Goal: Task Accomplishment & Management: Complete application form

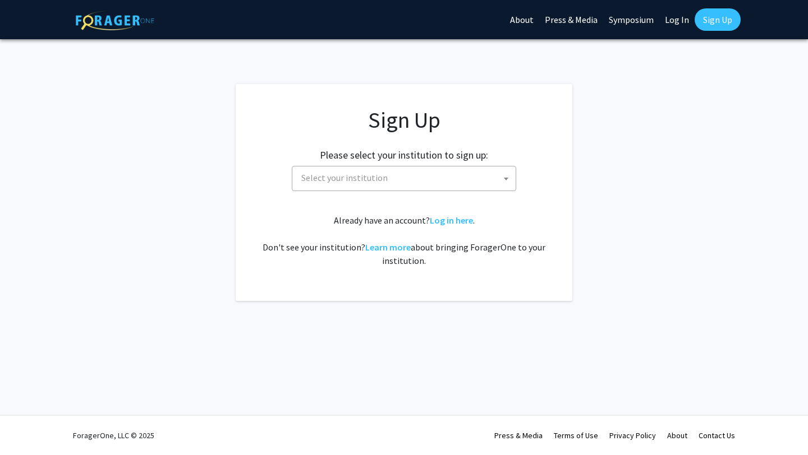
click at [477, 181] on span "Select your institution" at bounding box center [406, 178] width 219 height 23
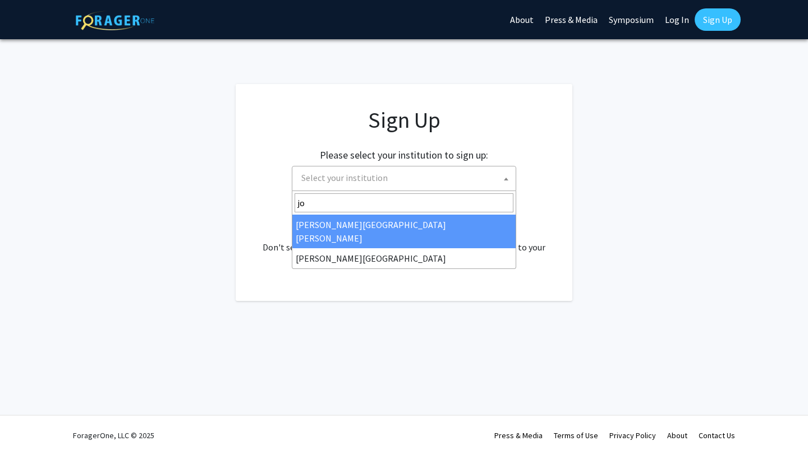
type input "joh"
select select "1"
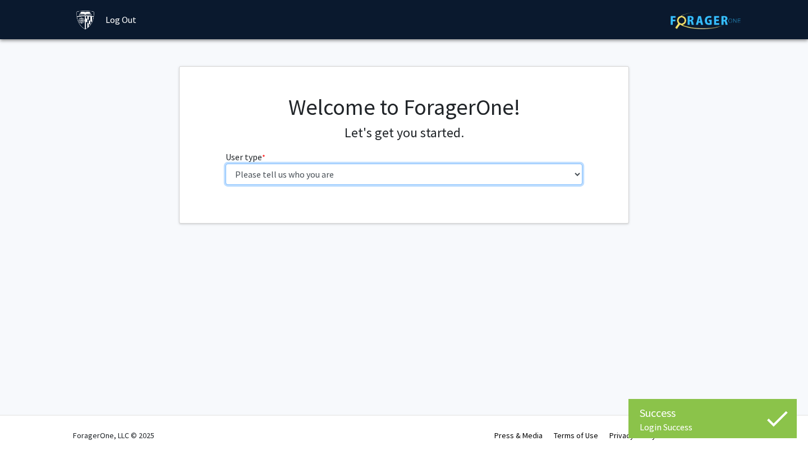
click at [468, 173] on select "Please tell us who you are Undergraduate Student Master's Student Doctoral Cand…" at bounding box center [403, 174] width 357 height 21
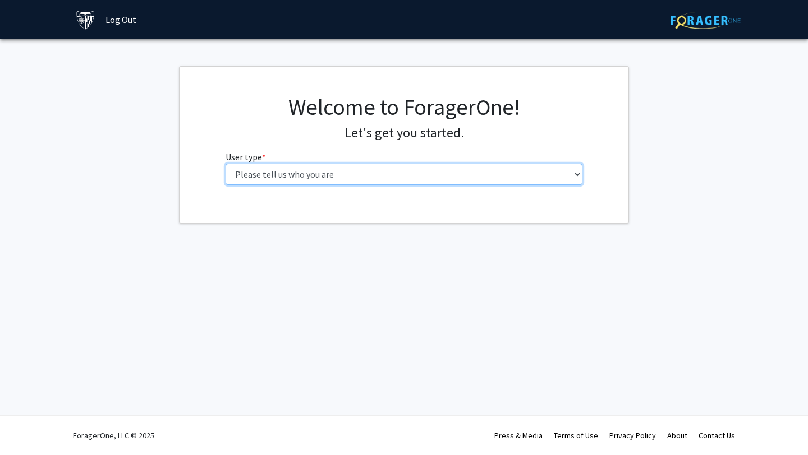
select select "2: masters"
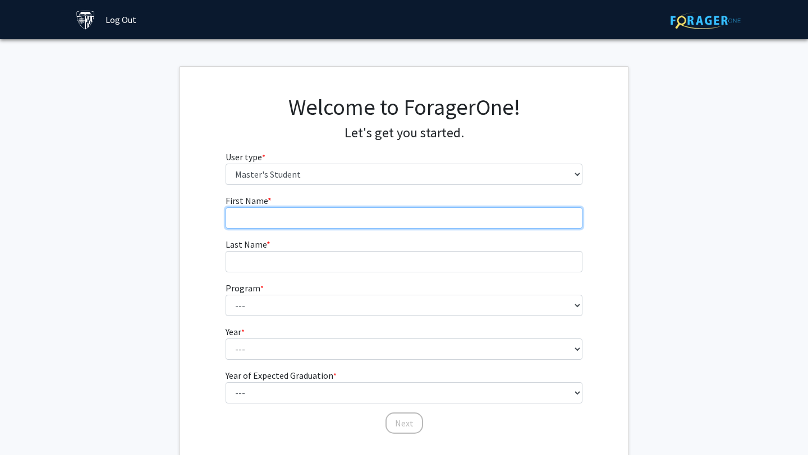
click at [465, 218] on input "First Name * required" at bounding box center [403, 218] width 357 height 21
type input "Traniah"
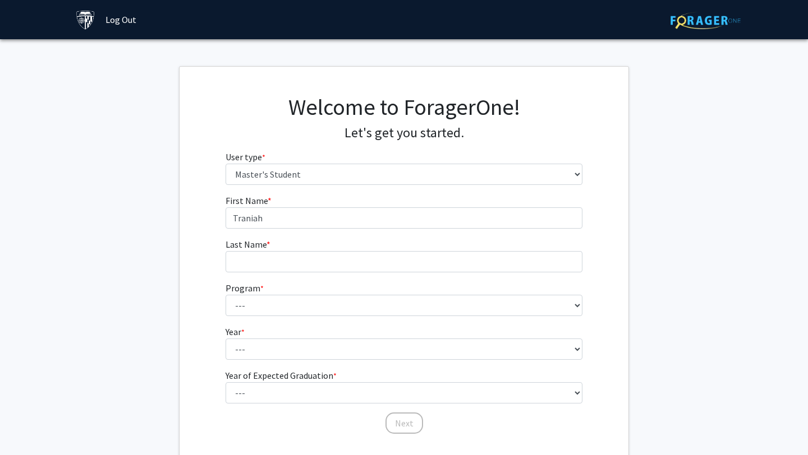
type input "[PERSON_NAME]"
click at [323, 316] on form "First Name * required Traniah Last Name * required [PERSON_NAME] Program * requ…" at bounding box center [403, 309] width 357 height 230
click at [292, 291] on fg-select "Program * required --- Anatomy Education Applied and Computational Mathematics …" at bounding box center [403, 299] width 357 height 35
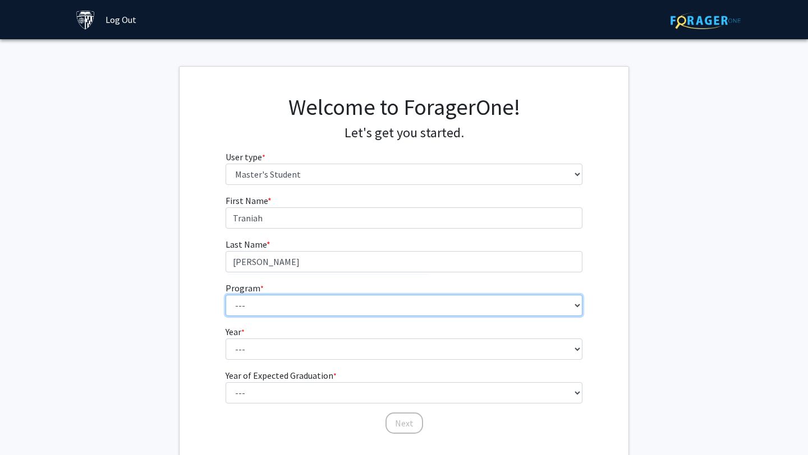
click at [289, 302] on select "--- Anatomy Education Applied and Computational Mathematics Applied Biomedical …" at bounding box center [403, 305] width 357 height 21
select select "83: 69"
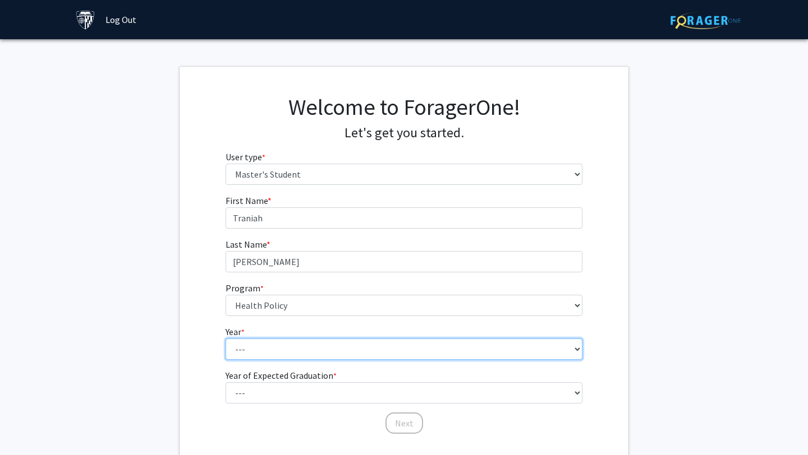
click at [280, 349] on select "--- First Year Second Year" at bounding box center [403, 349] width 357 height 21
select select "1: first_year"
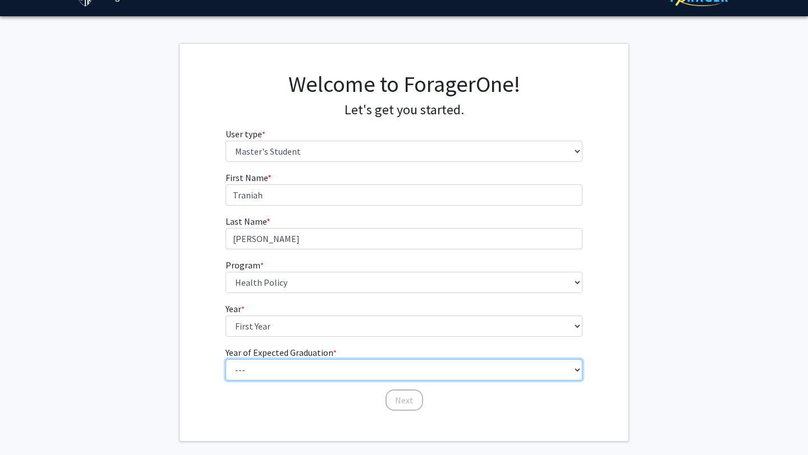
click at [283, 362] on select "--- 2025 2026 2027 2028 2029 2030 2031 2032 2033 2034" at bounding box center [403, 370] width 357 height 21
select select "3: 2027"
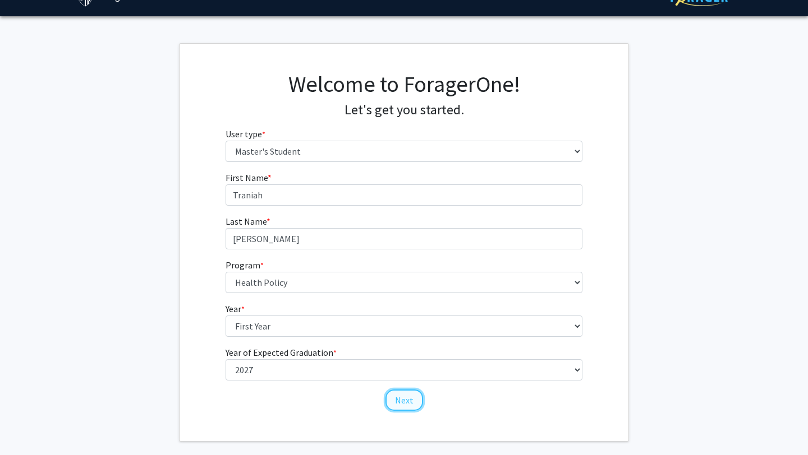
click at [400, 399] on button "Next" at bounding box center [404, 400] width 38 height 21
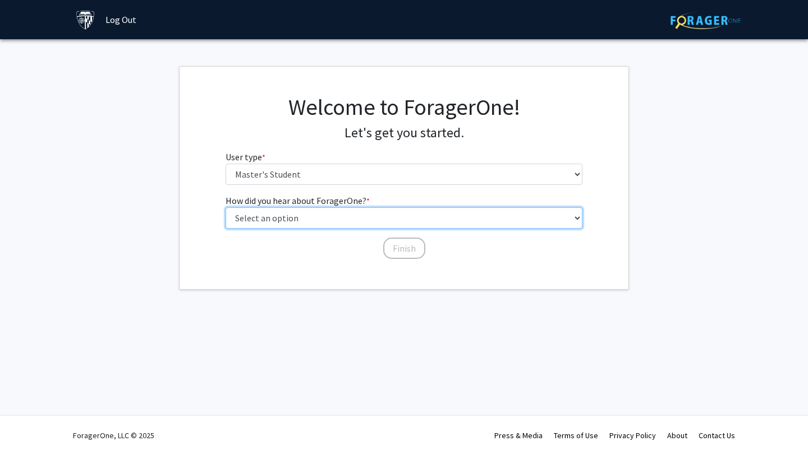
click at [283, 225] on select "Select an option Peer/student recommendation Faculty/staff recommendation Unive…" at bounding box center [403, 218] width 357 height 21
select select "3: university_website"
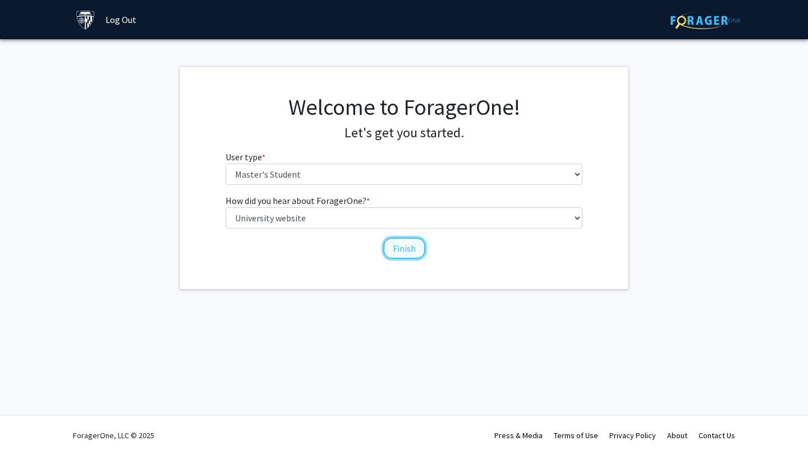
click at [401, 252] on button "Finish" at bounding box center [404, 248] width 42 height 21
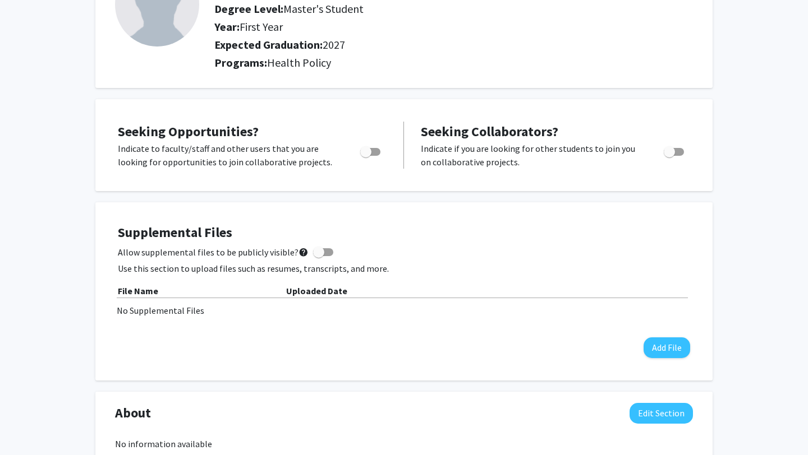
scroll to position [114, 0]
